Goal: Check status: Check status

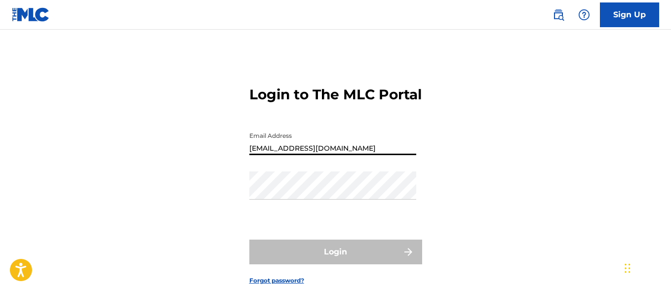
type input "[EMAIL_ADDRESS][DOMAIN_NAME]"
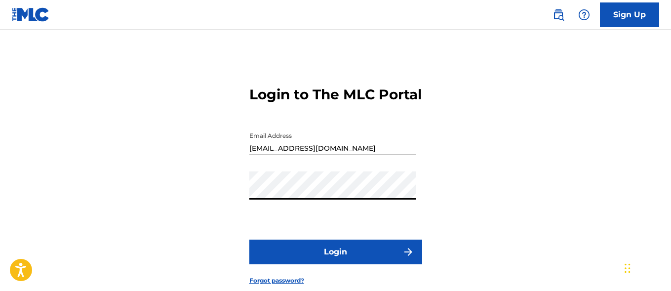
click at [335, 264] on button "Login" at bounding box center [335, 251] width 173 height 25
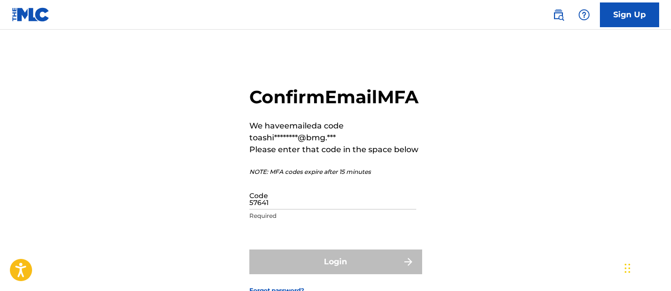
type input "576414"
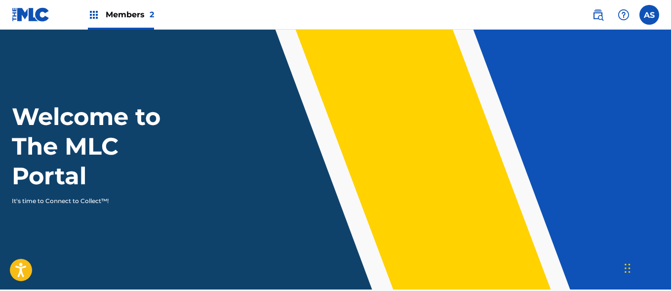
click at [94, 15] on img at bounding box center [94, 15] width 12 height 12
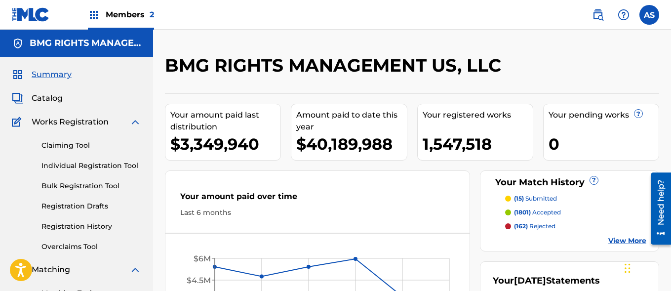
scroll to position [214, 0]
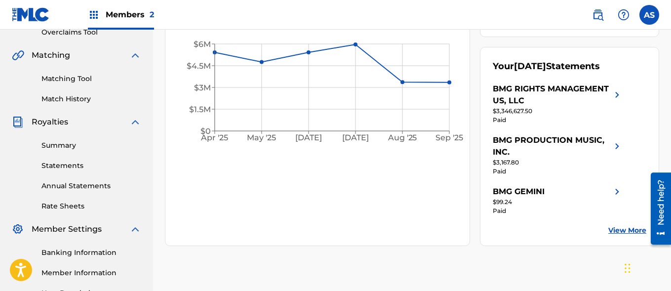
click at [91, 145] on link "Summary" at bounding box center [91, 145] width 100 height 10
